Goal: Task Accomplishment & Management: Use online tool/utility

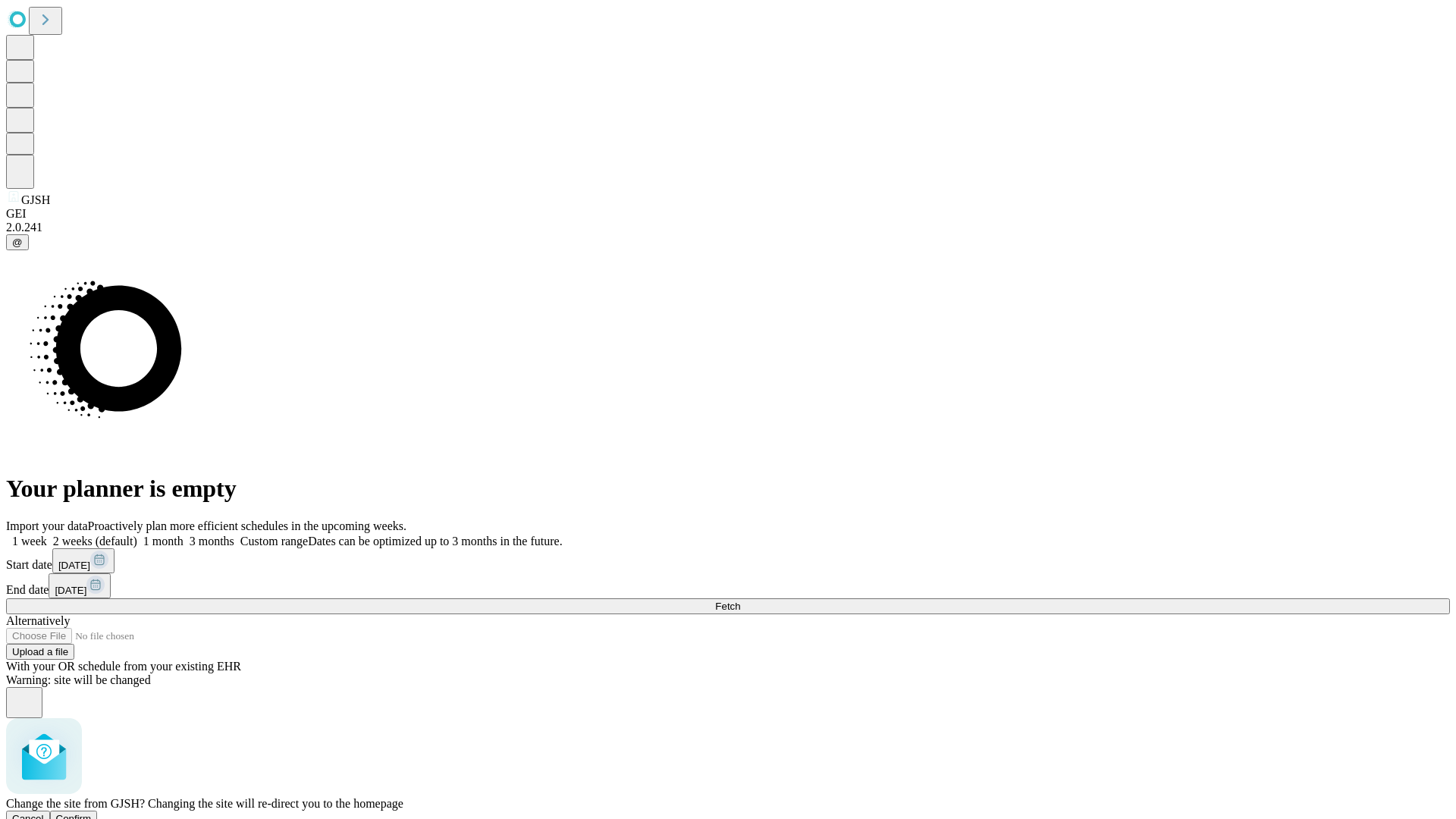
click at [92, 813] on span "Confirm" at bounding box center [74, 819] width 36 height 11
click at [47, 535] on label "1 week" at bounding box center [26, 541] width 41 height 13
click at [740, 601] on span "Fetch" at bounding box center [728, 606] width 25 height 11
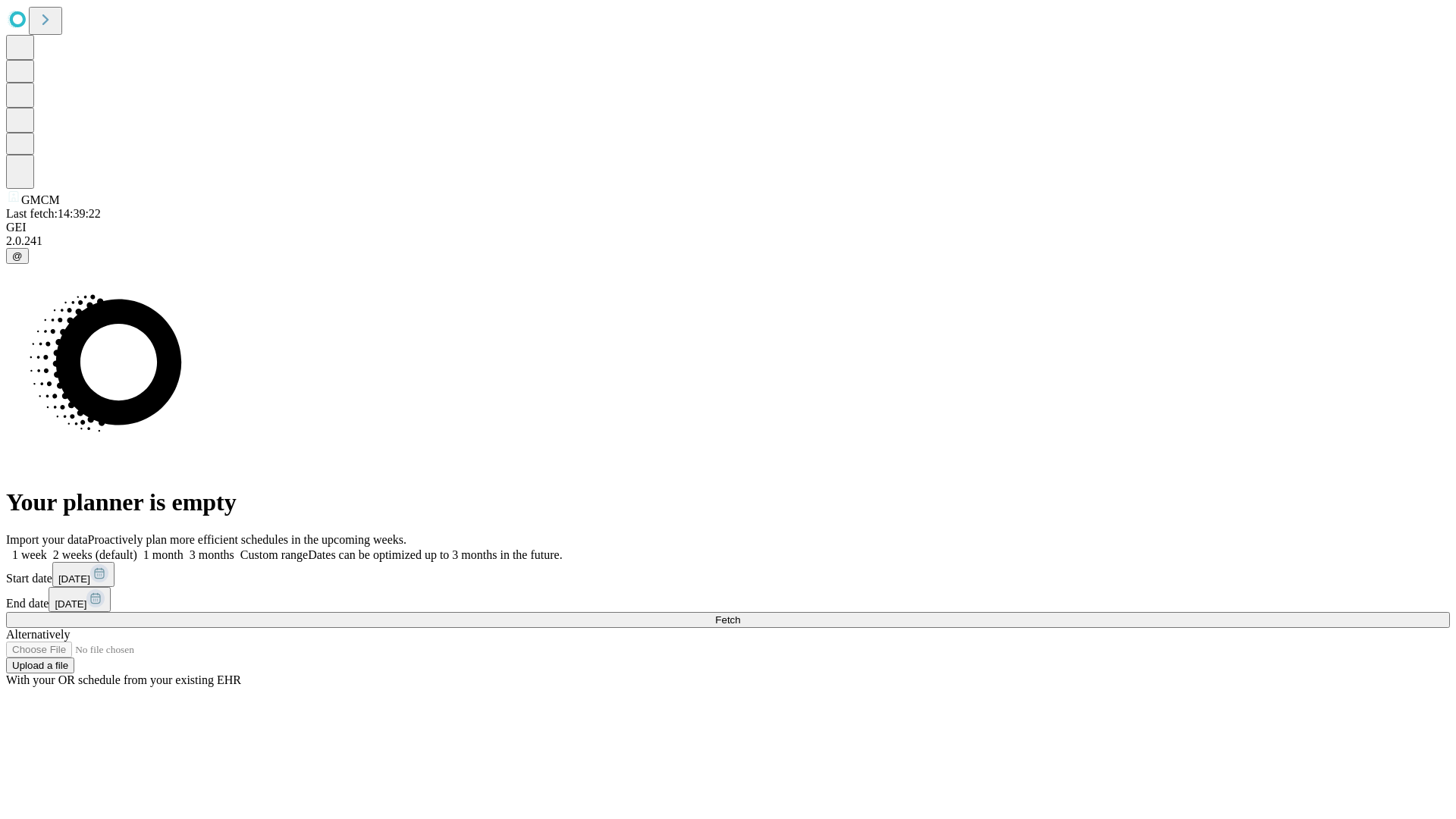
click at [47, 548] on label "1 week" at bounding box center [26, 555] width 41 height 13
click at [740, 614] on span "Fetch" at bounding box center [728, 620] width 25 height 11
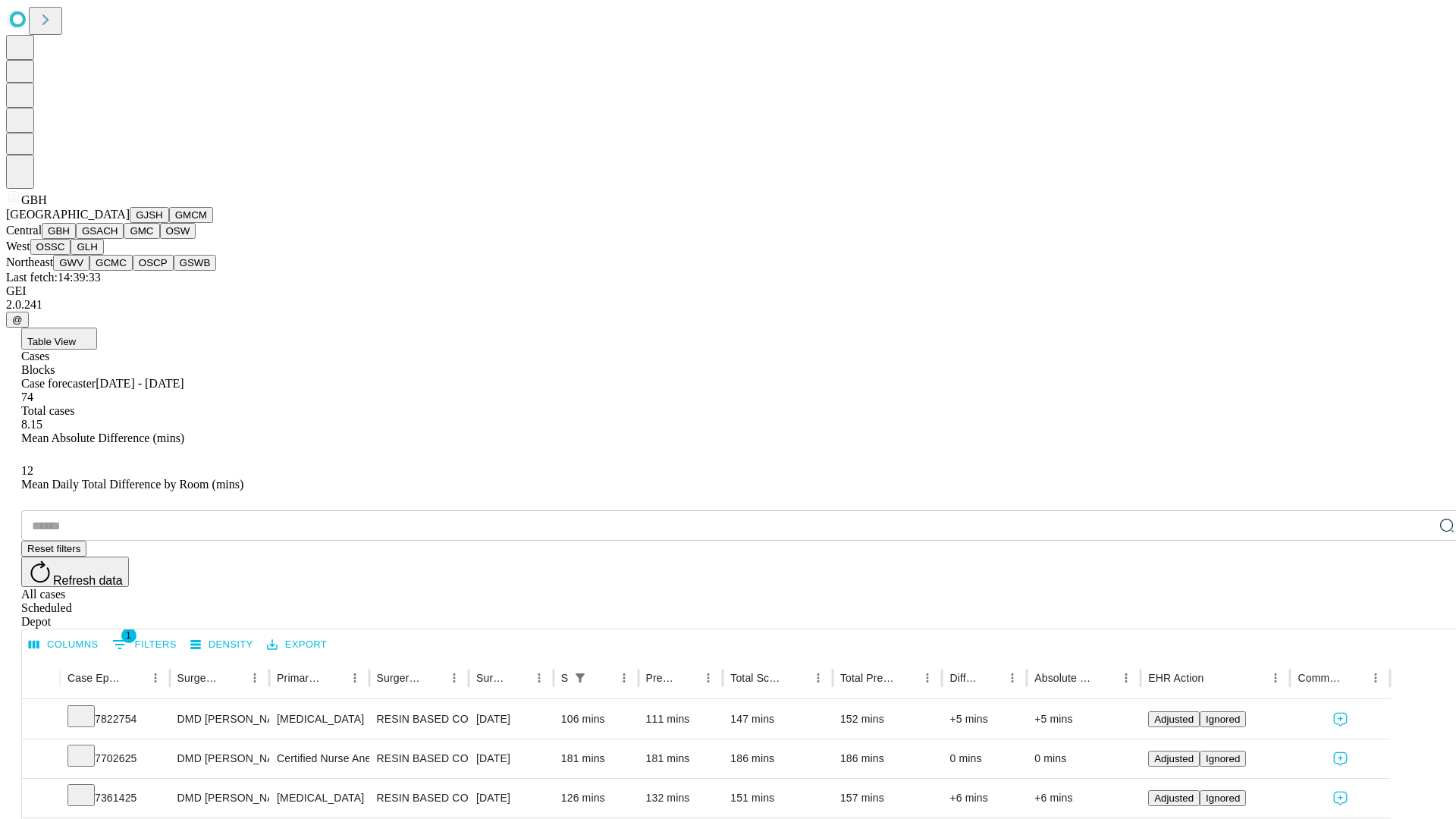
click at [117, 239] on button "GSACH" at bounding box center [99, 231] width 48 height 16
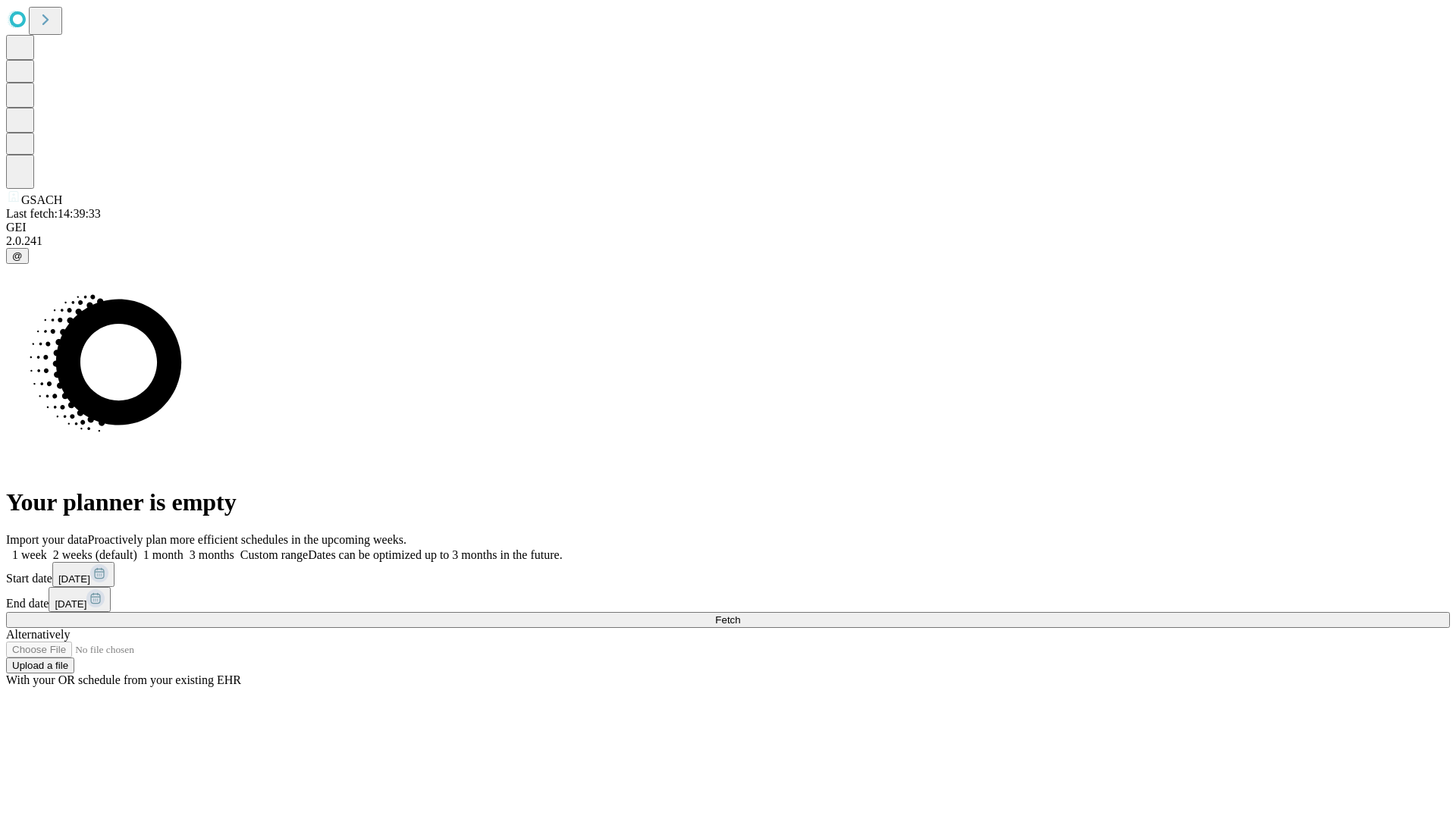
click at [47, 548] on label "1 week" at bounding box center [26, 555] width 41 height 13
click at [740, 614] on span "Fetch" at bounding box center [728, 620] width 25 height 11
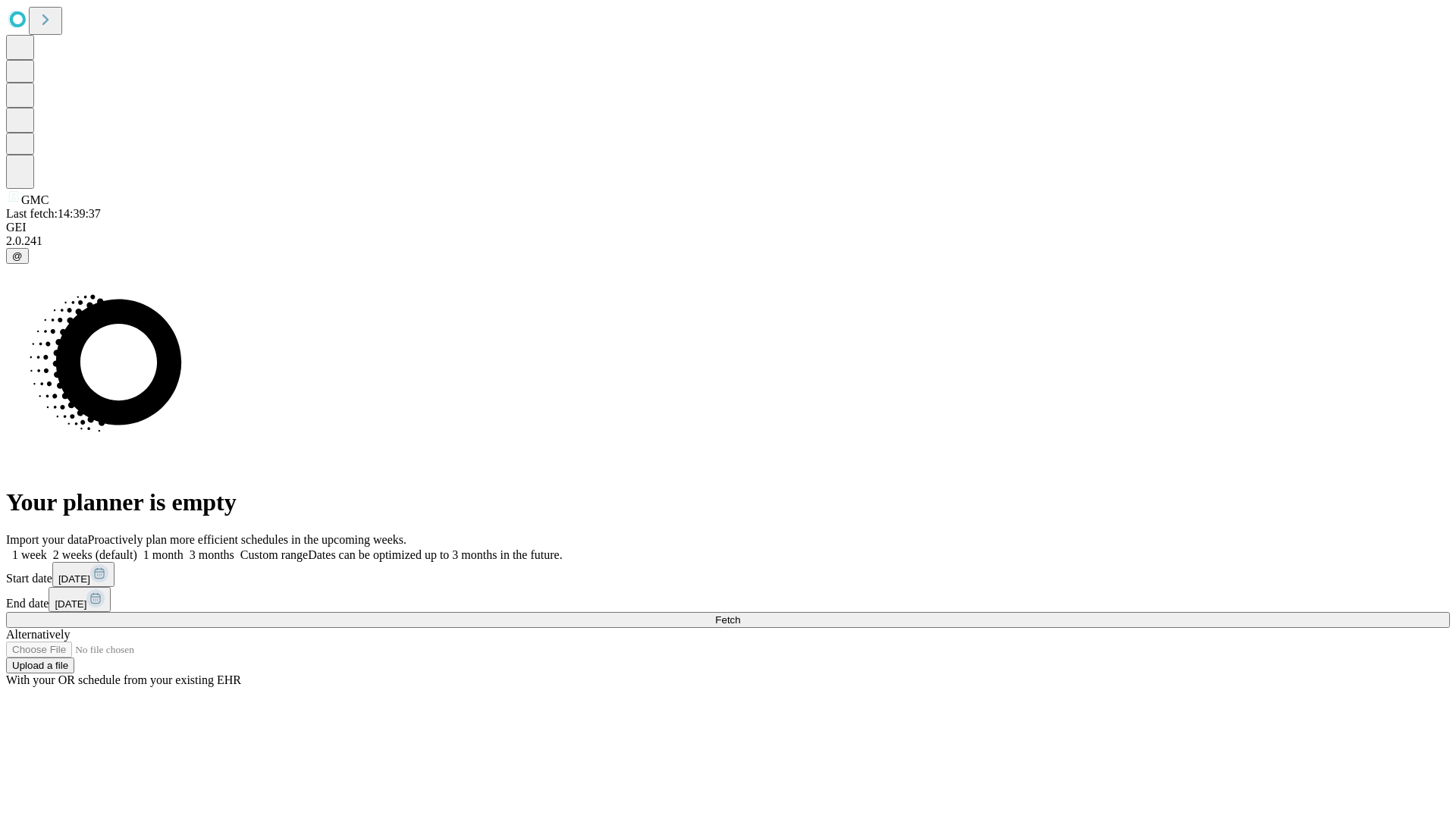
click at [47, 548] on label "1 week" at bounding box center [26, 555] width 41 height 13
click at [740, 614] on span "Fetch" at bounding box center [728, 620] width 25 height 11
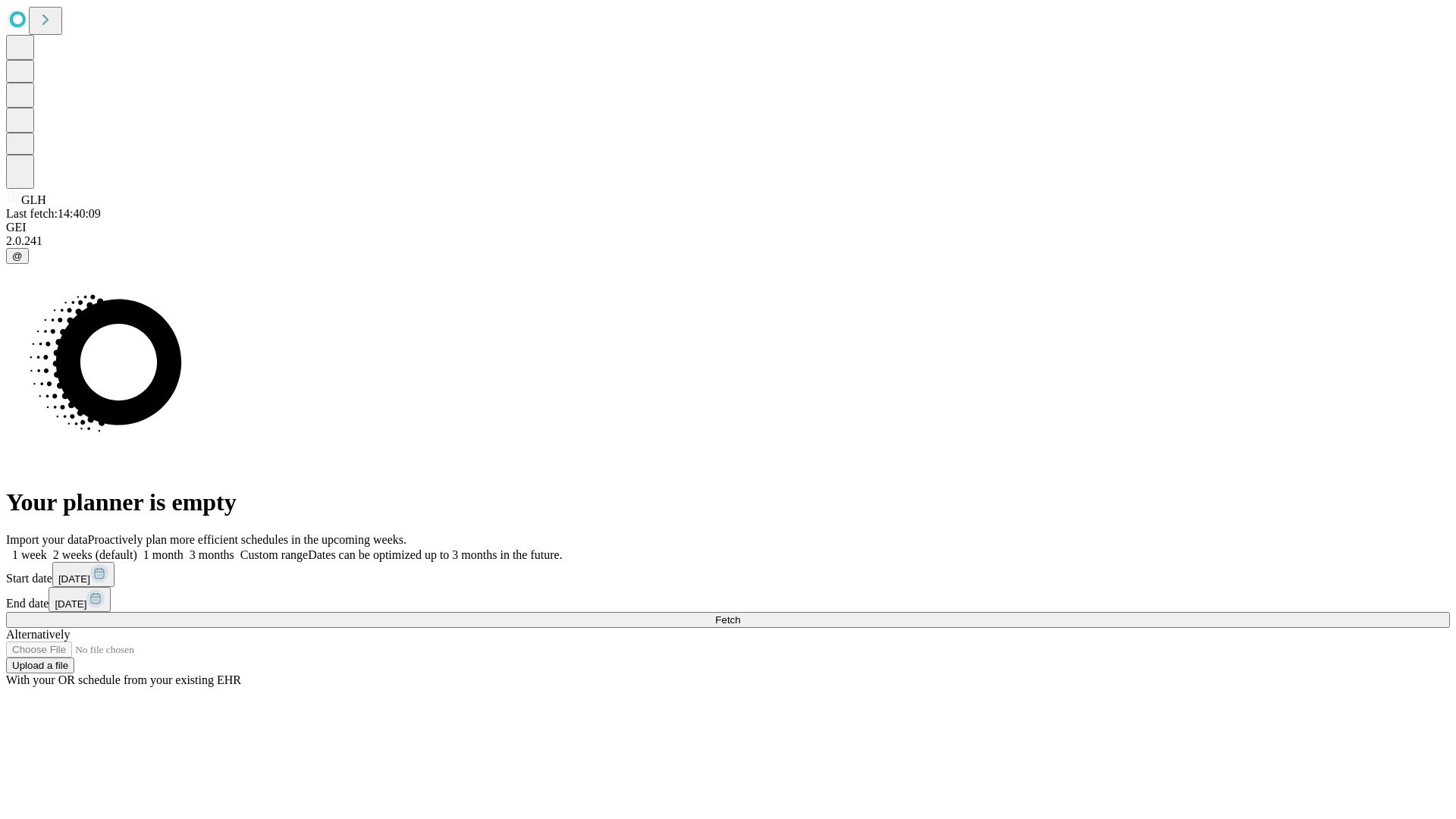
click at [47, 548] on label "1 week" at bounding box center [26, 555] width 41 height 13
click at [740, 614] on span "Fetch" at bounding box center [728, 620] width 25 height 11
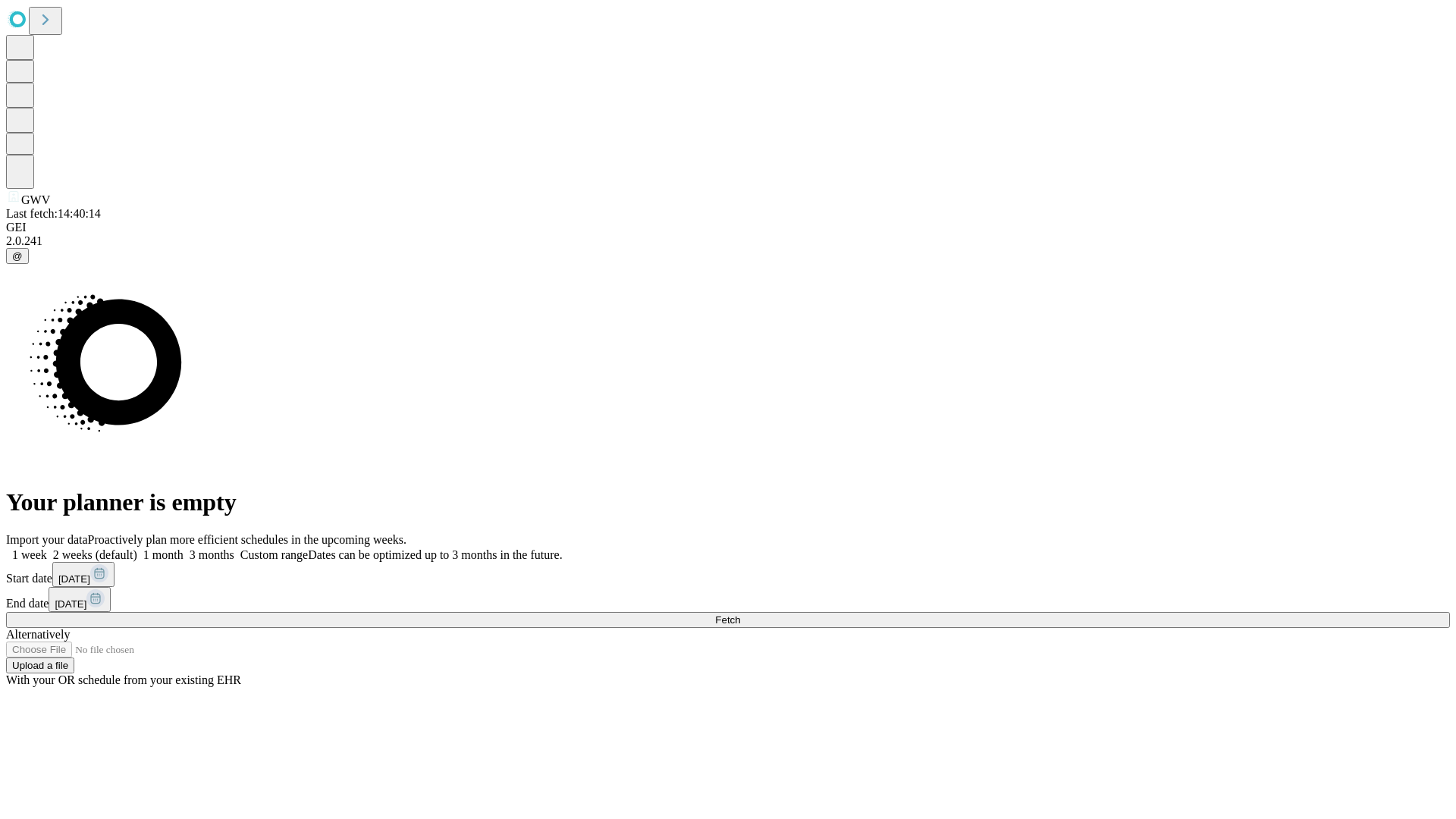
click at [47, 548] on label "1 week" at bounding box center [26, 555] width 41 height 13
click at [740, 614] on span "Fetch" at bounding box center [728, 620] width 25 height 11
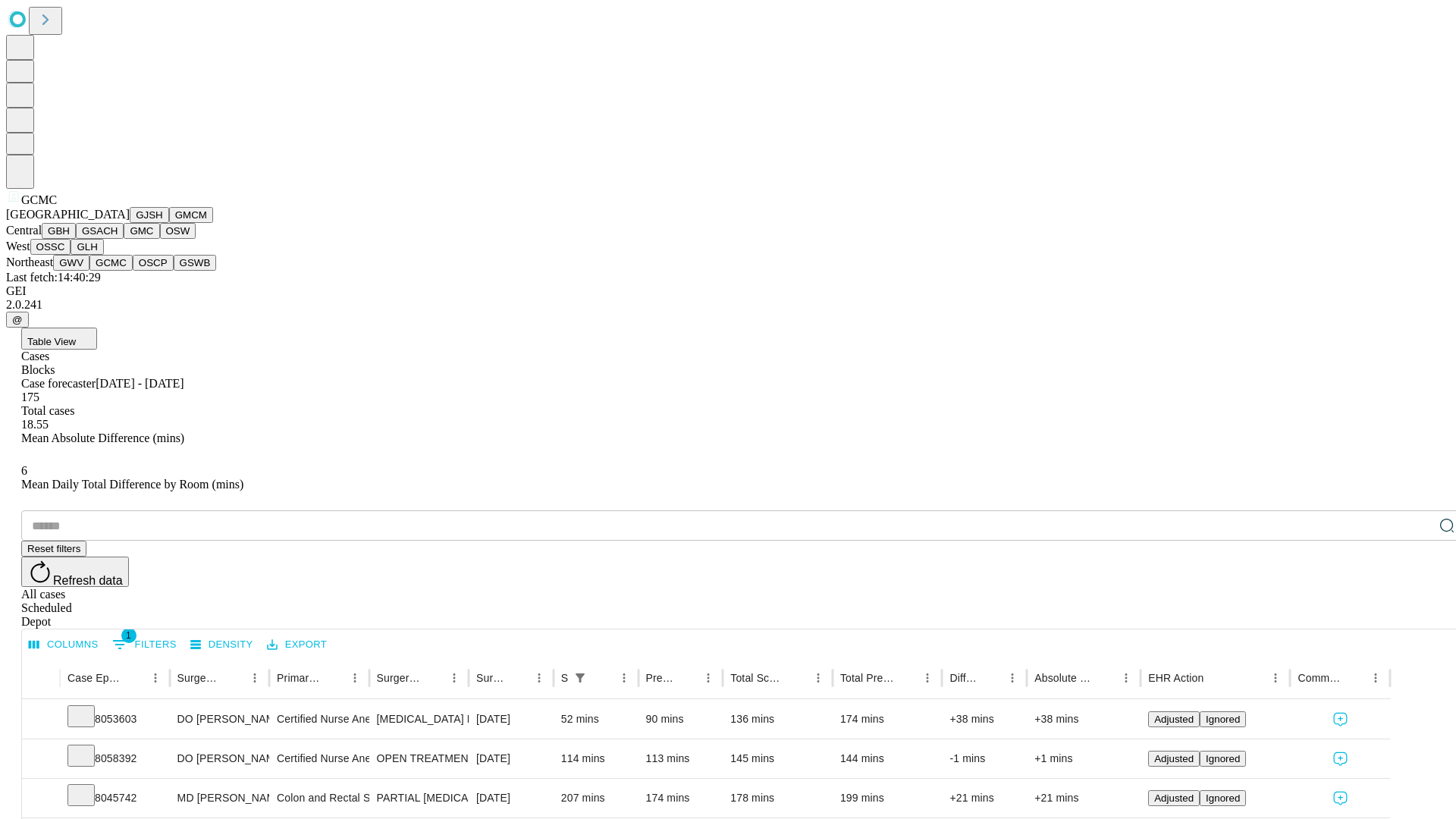
click at [133, 271] on button "OSCP" at bounding box center [153, 263] width 41 height 16
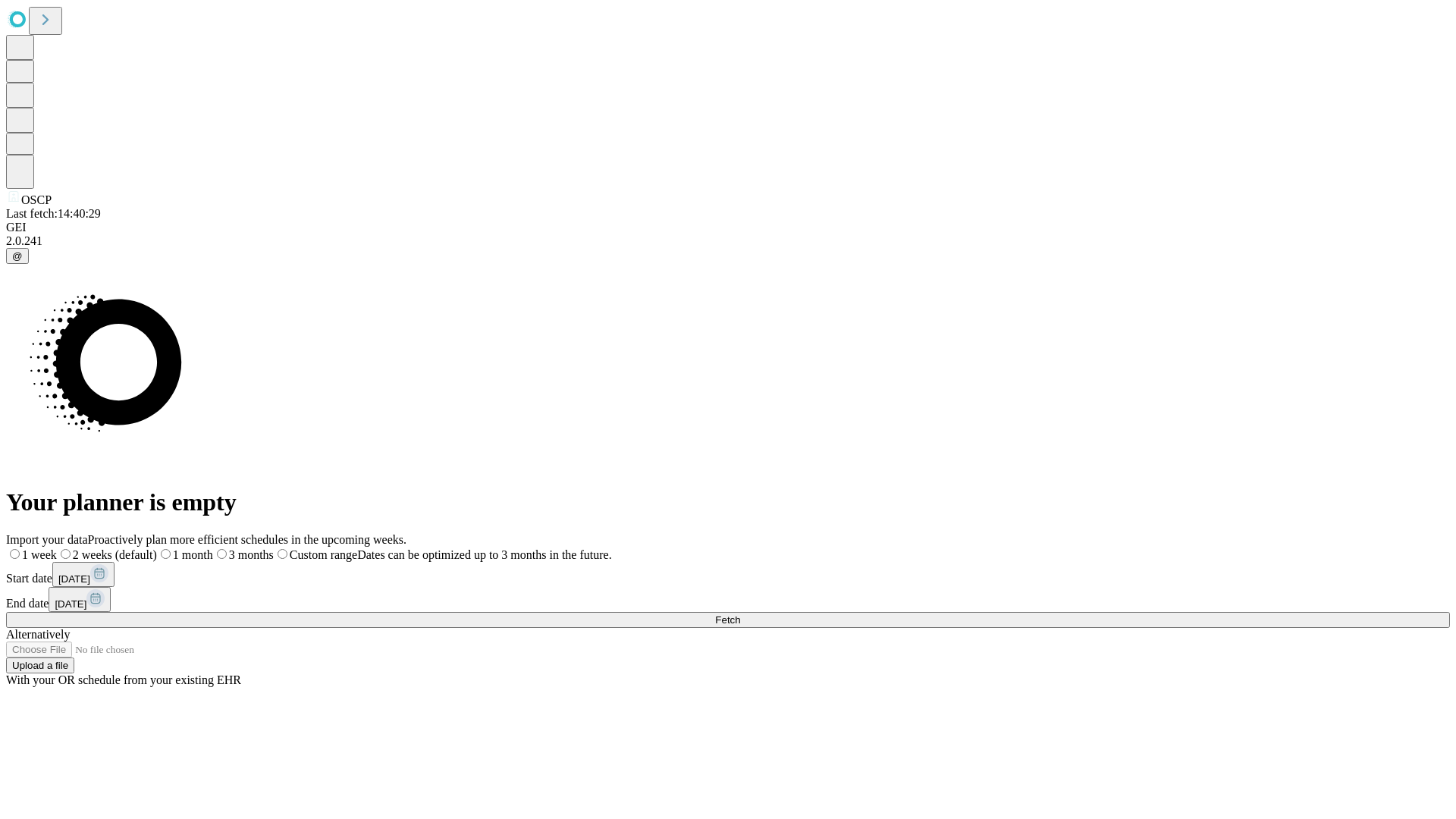
click at [57, 548] on label "1 week" at bounding box center [31, 555] width 51 height 13
click at [740, 614] on span "Fetch" at bounding box center [728, 620] width 25 height 11
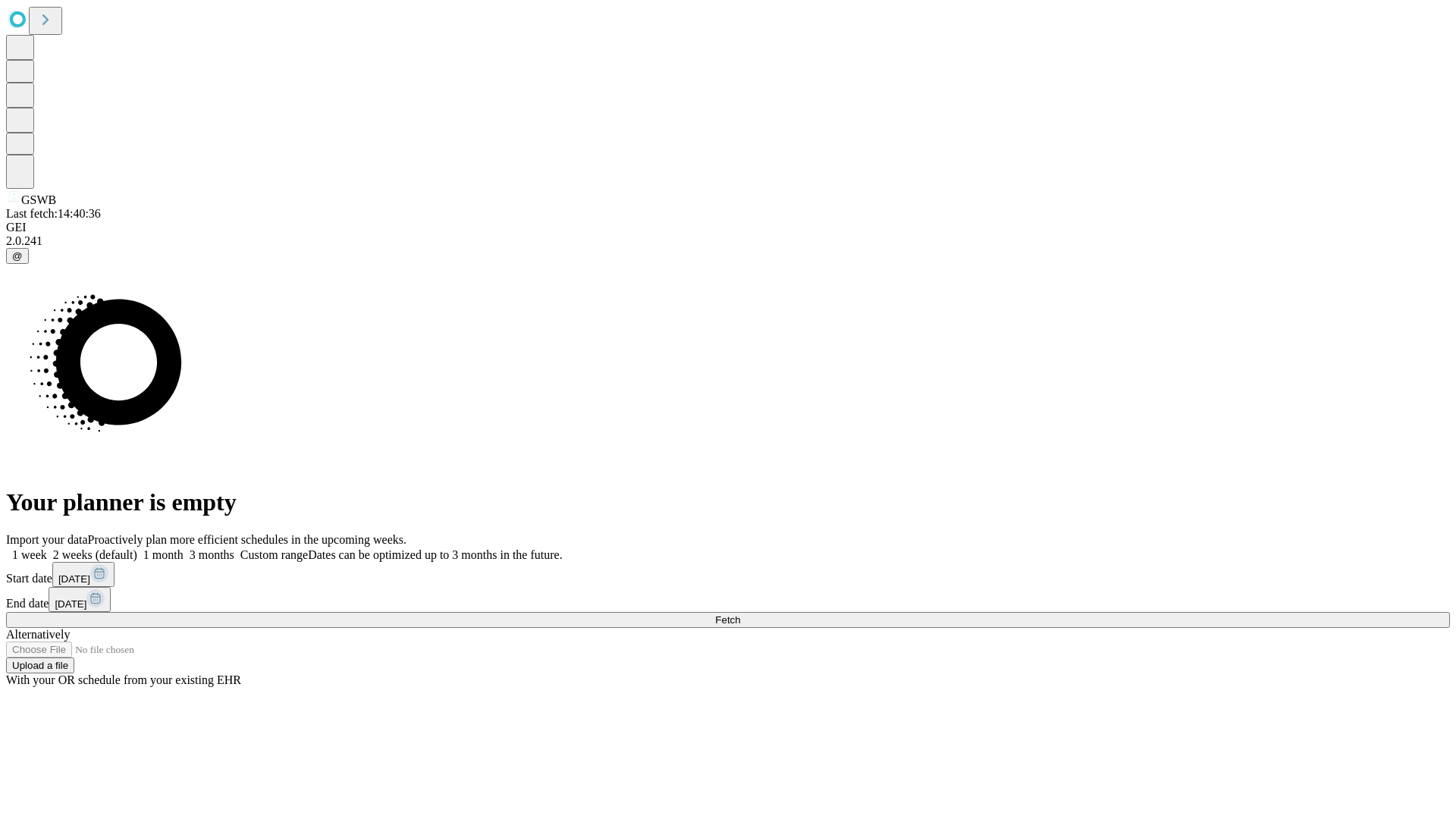
click at [47, 548] on label "1 week" at bounding box center [26, 555] width 41 height 13
click at [740, 614] on span "Fetch" at bounding box center [728, 620] width 25 height 11
